Goal: Information Seeking & Learning: Learn about a topic

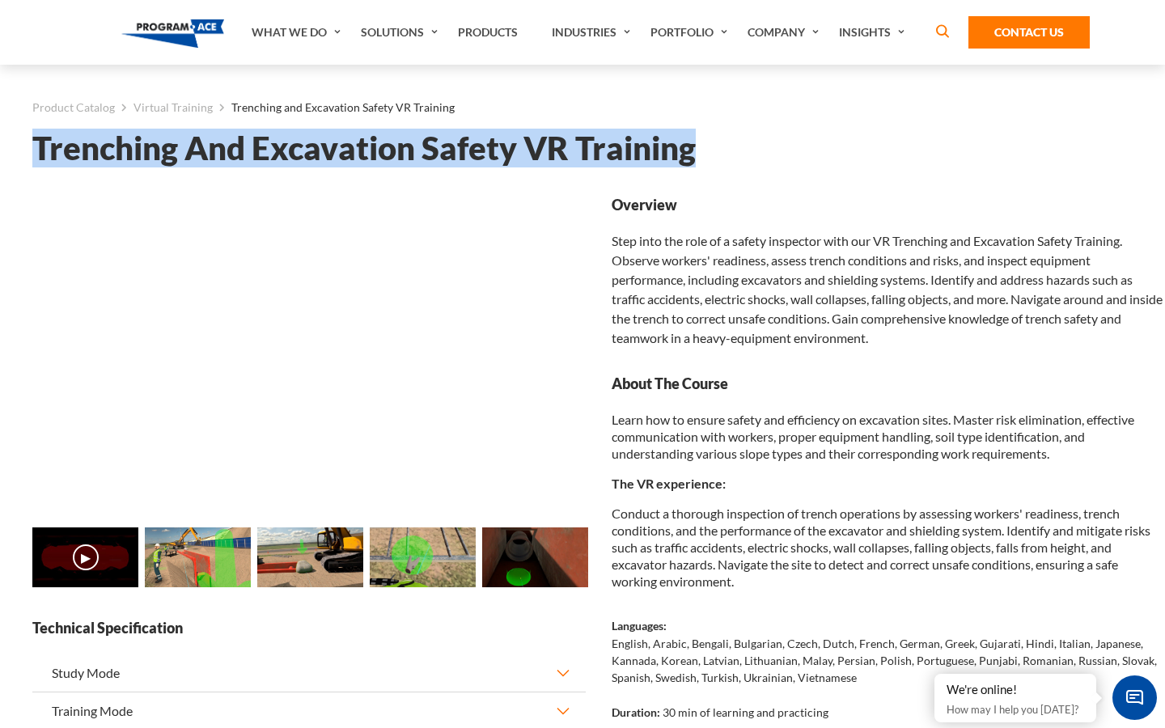
drag, startPoint x: 27, startPoint y: 144, endPoint x: 702, endPoint y: 148, distance: 675.3
click at [702, 148] on div "Product Catalog Virtual Training Trenching and Excavation Safety VR Training Tr…" at bounding box center [598, 601] width 1165 height 1073
copy h1 "Trenching And Excavation Safety VR Training"
click at [198, 106] on link "Virtual Training" at bounding box center [172, 107] width 79 height 21
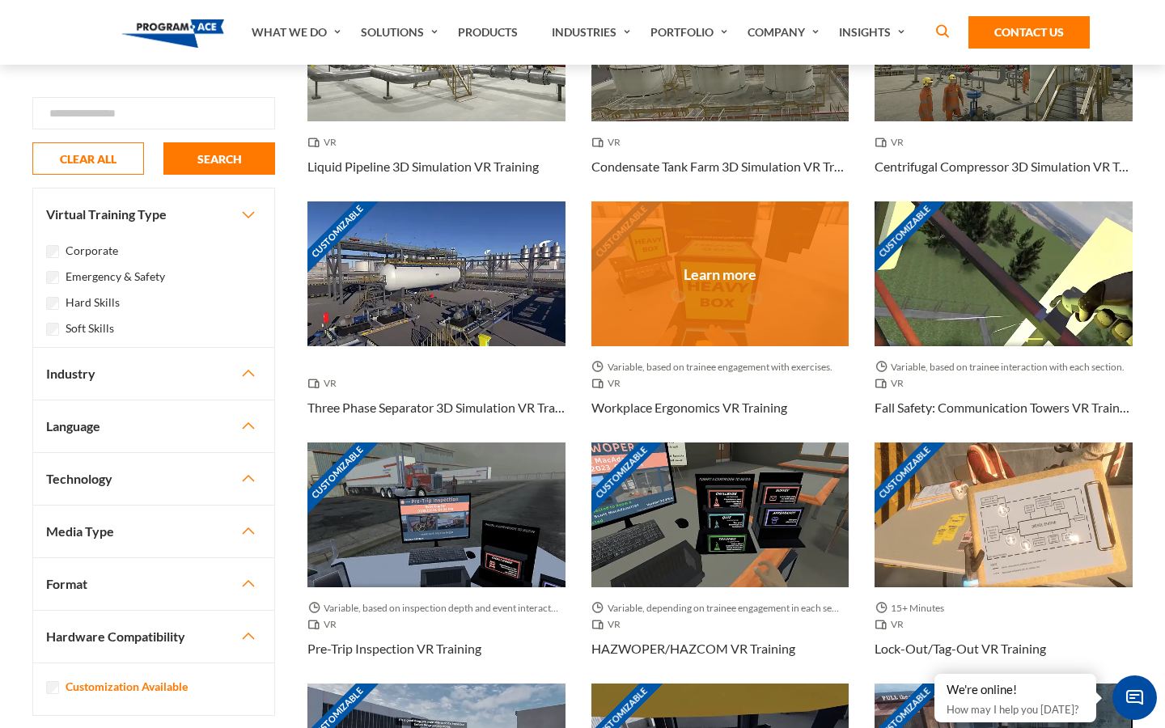
scroll to position [688, 0]
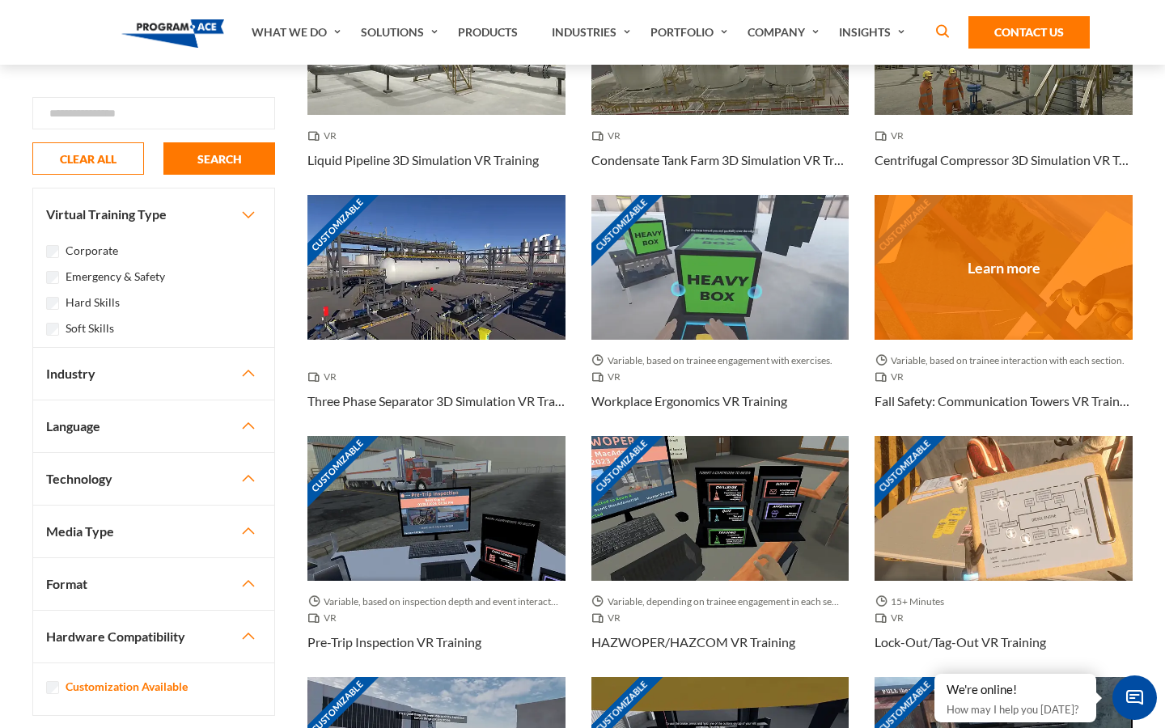
click at [1065, 265] on div "Customizable" at bounding box center [1003, 267] width 258 height 145
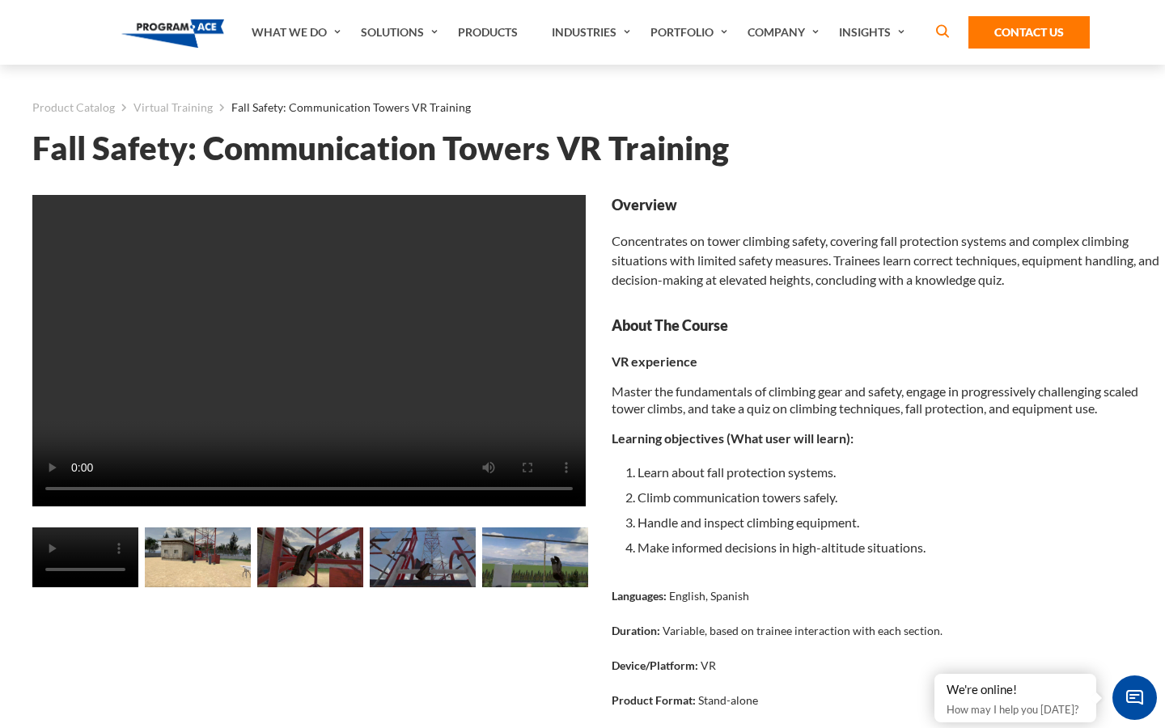
click at [140, 340] on video at bounding box center [308, 350] width 553 height 311
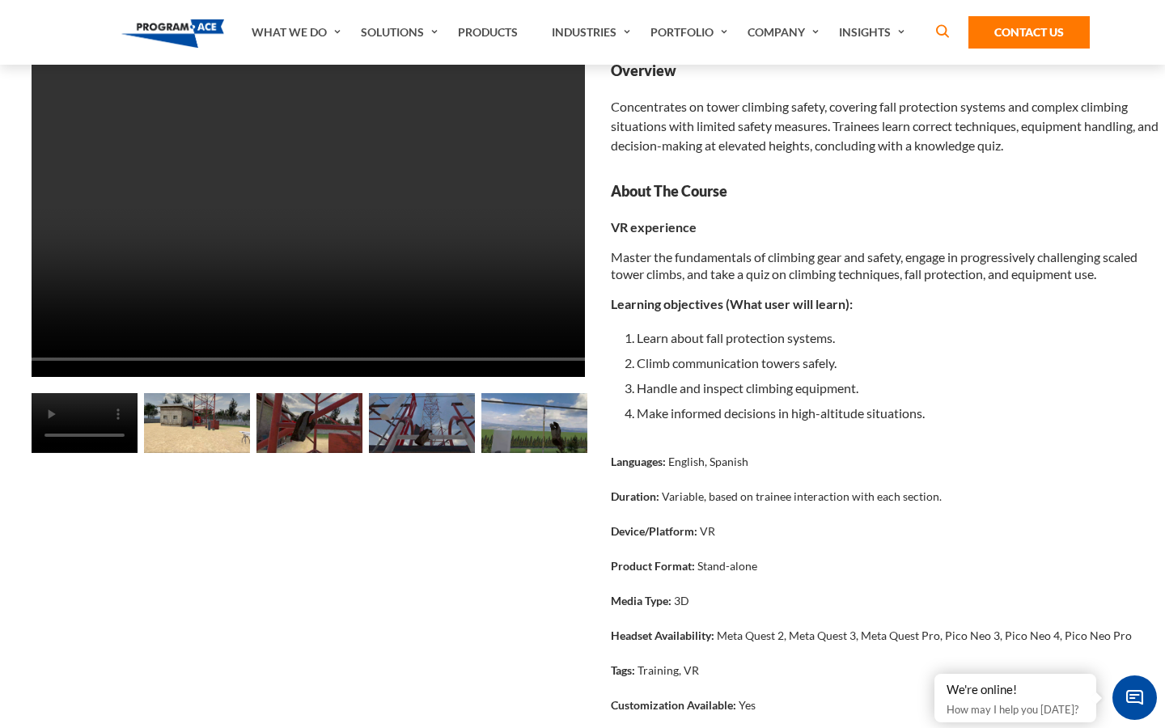
scroll to position [0, 1]
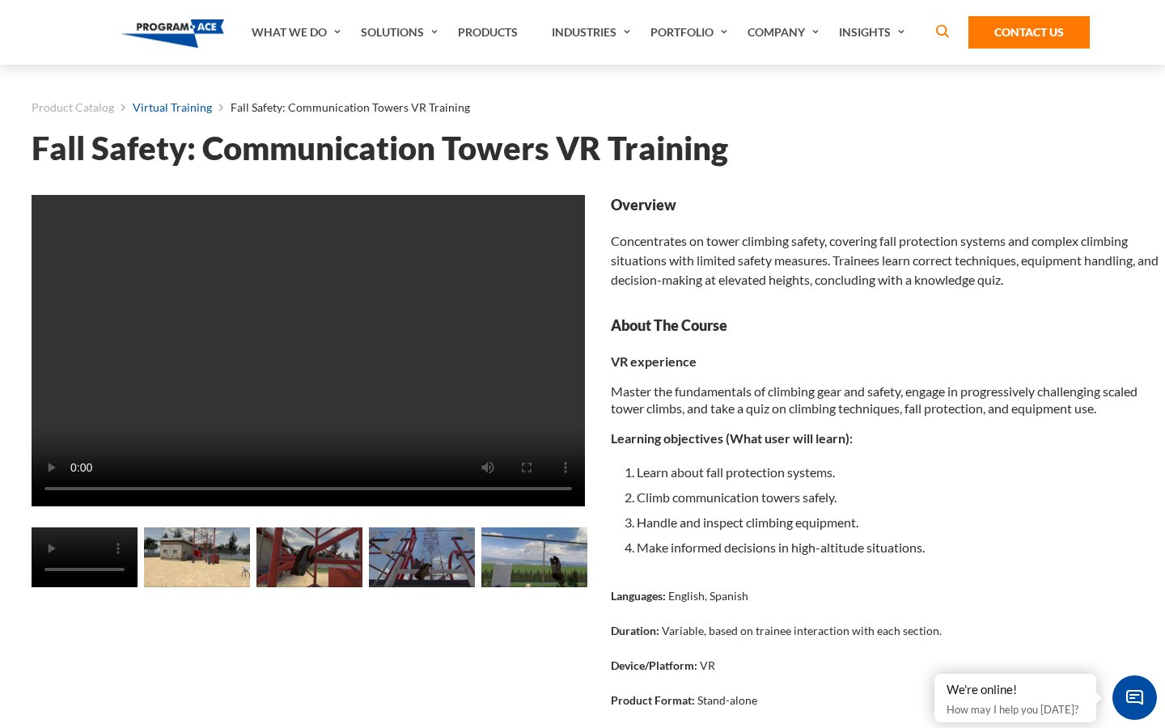
click at [155, 101] on link "Virtual Training" at bounding box center [172, 107] width 79 height 21
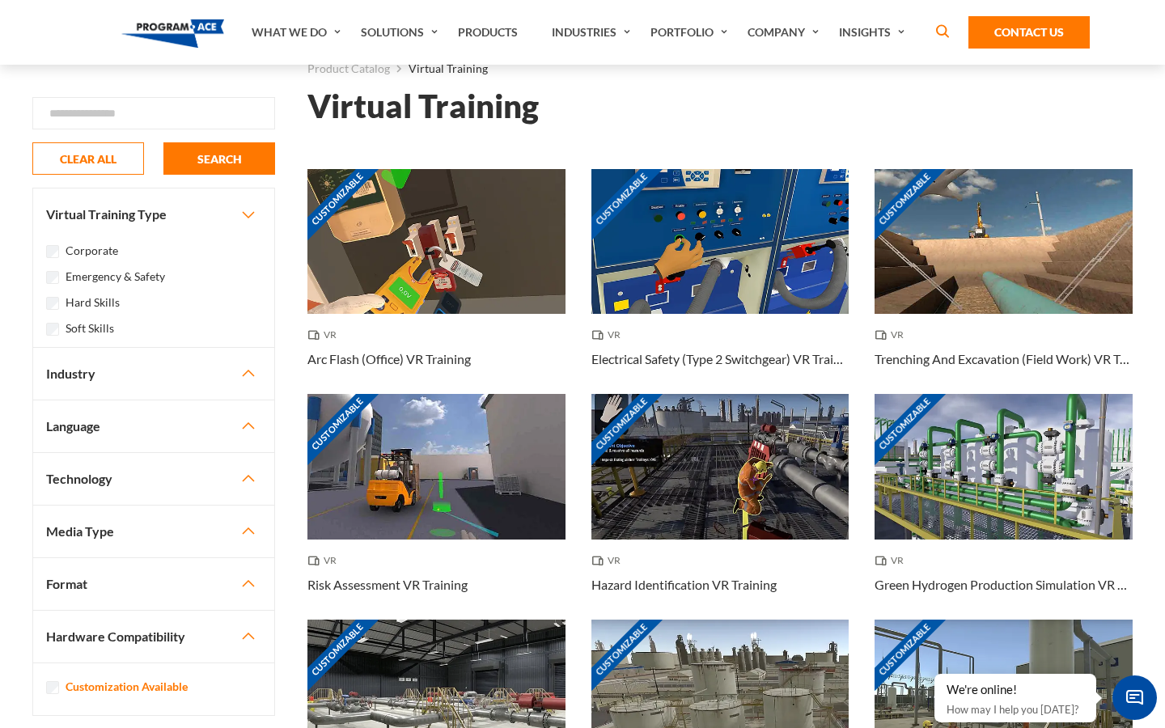
scroll to position [40, 0]
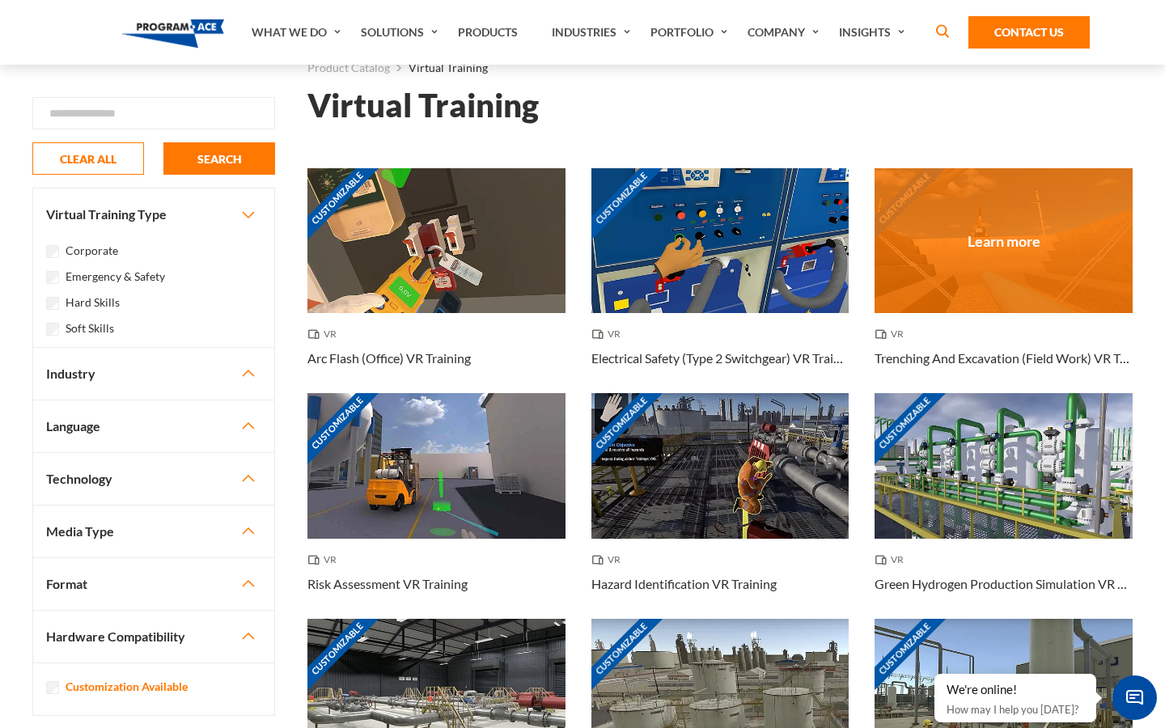
click at [985, 213] on div "Customizable" at bounding box center [1003, 240] width 258 height 145
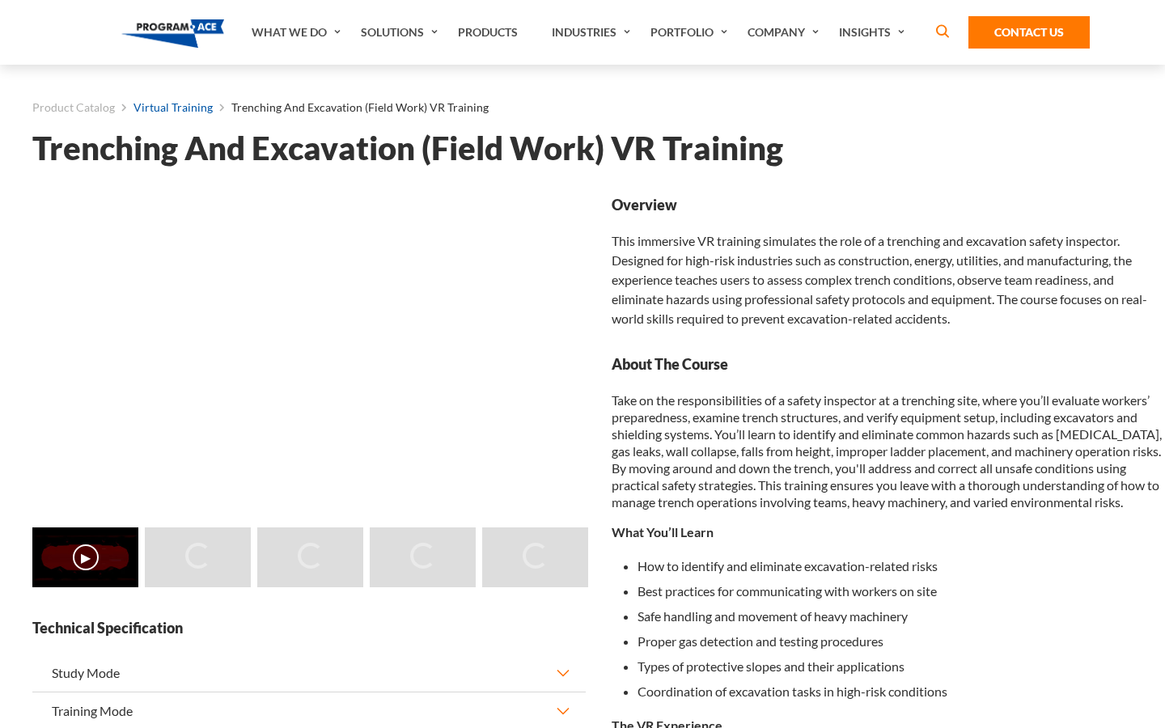
click at [149, 101] on link "Virtual Training" at bounding box center [172, 107] width 79 height 21
click at [167, 112] on link "Virtual Training" at bounding box center [172, 107] width 79 height 21
click at [180, 105] on link "Virtual Training" at bounding box center [172, 107] width 79 height 21
click at [183, 108] on link "Virtual Training" at bounding box center [172, 107] width 79 height 21
click at [155, 108] on link "Virtual Training" at bounding box center [172, 107] width 79 height 21
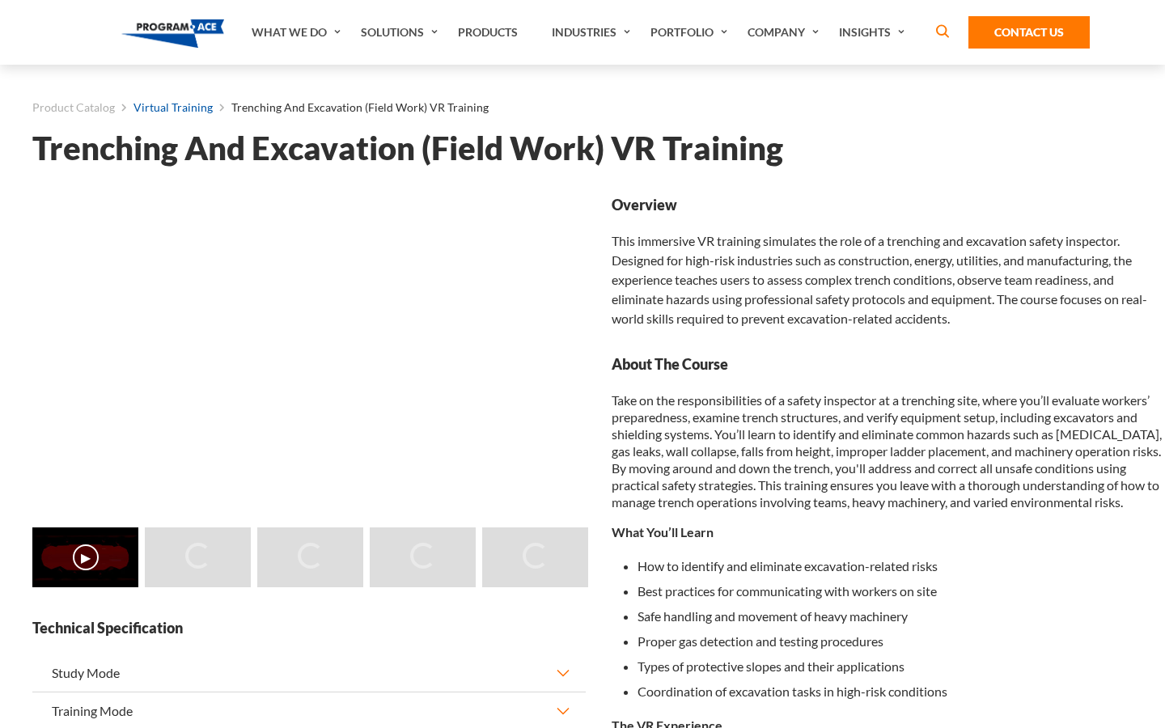
click at [182, 109] on link "Virtual Training" at bounding box center [172, 107] width 79 height 21
